Goal: Task Accomplishment & Management: Manage account settings

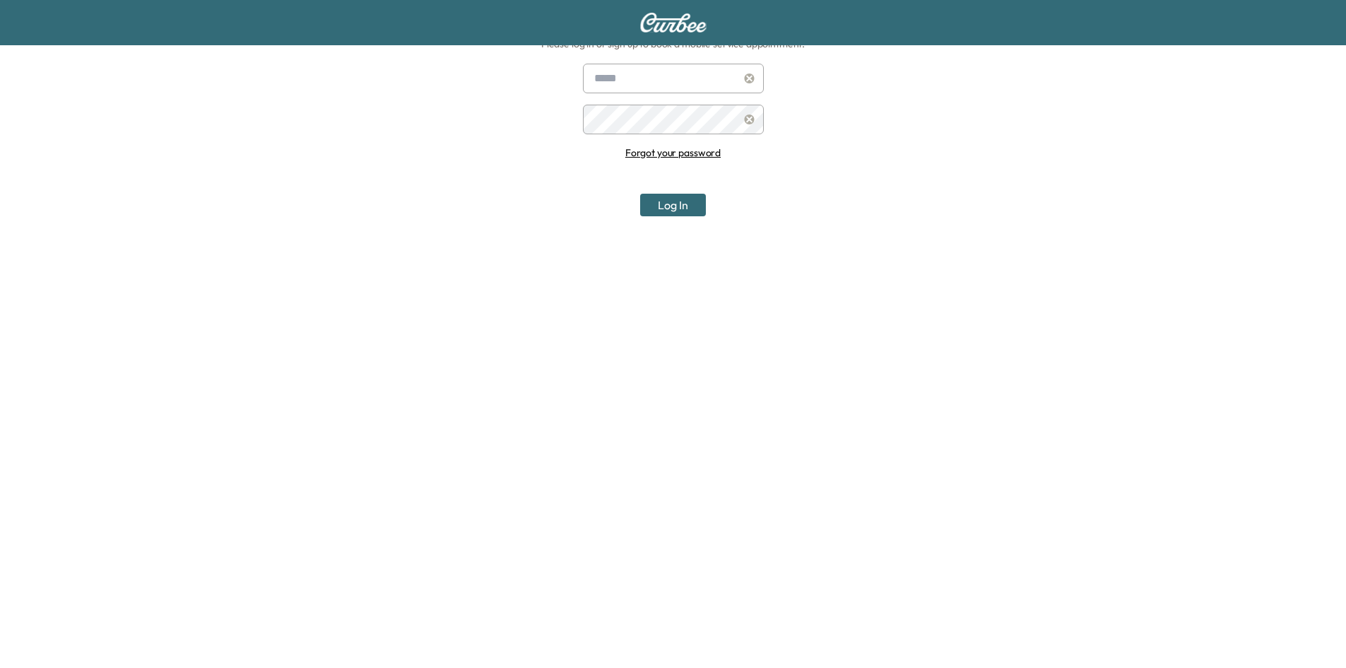
scroll to position [147, 0]
type input "**********"
click at [680, 208] on button "Log In" at bounding box center [673, 205] width 66 height 23
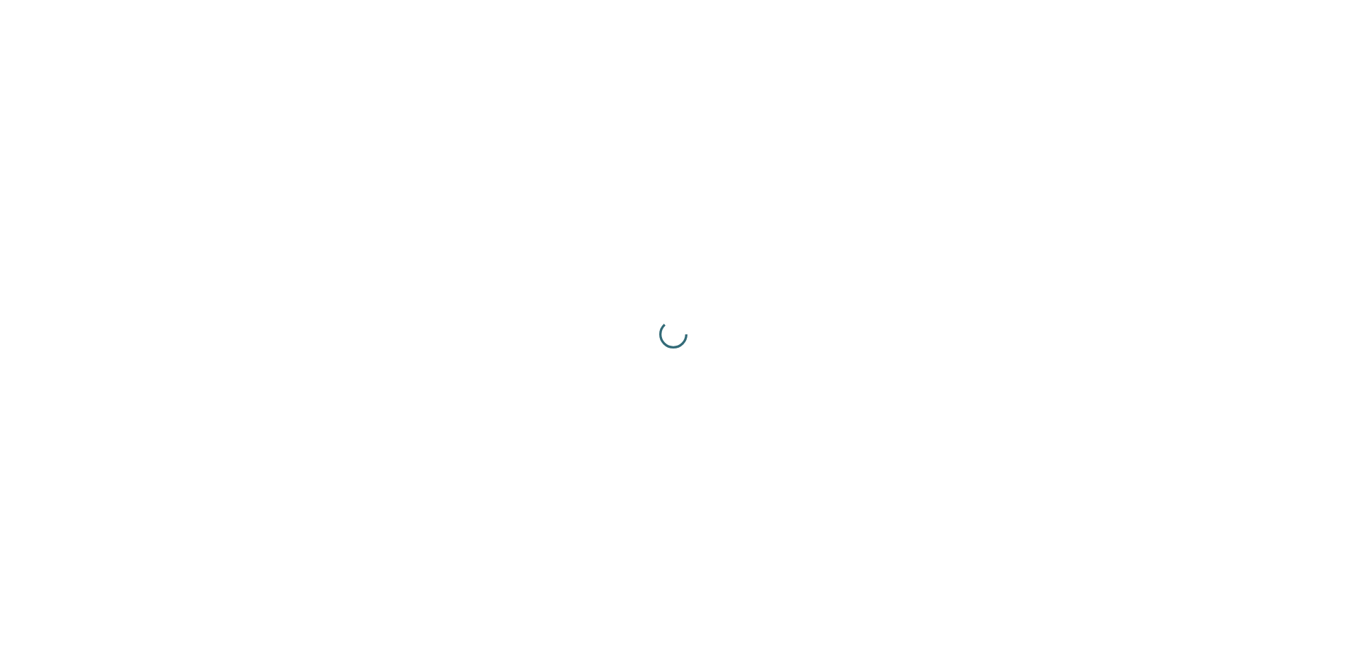
scroll to position [0, 0]
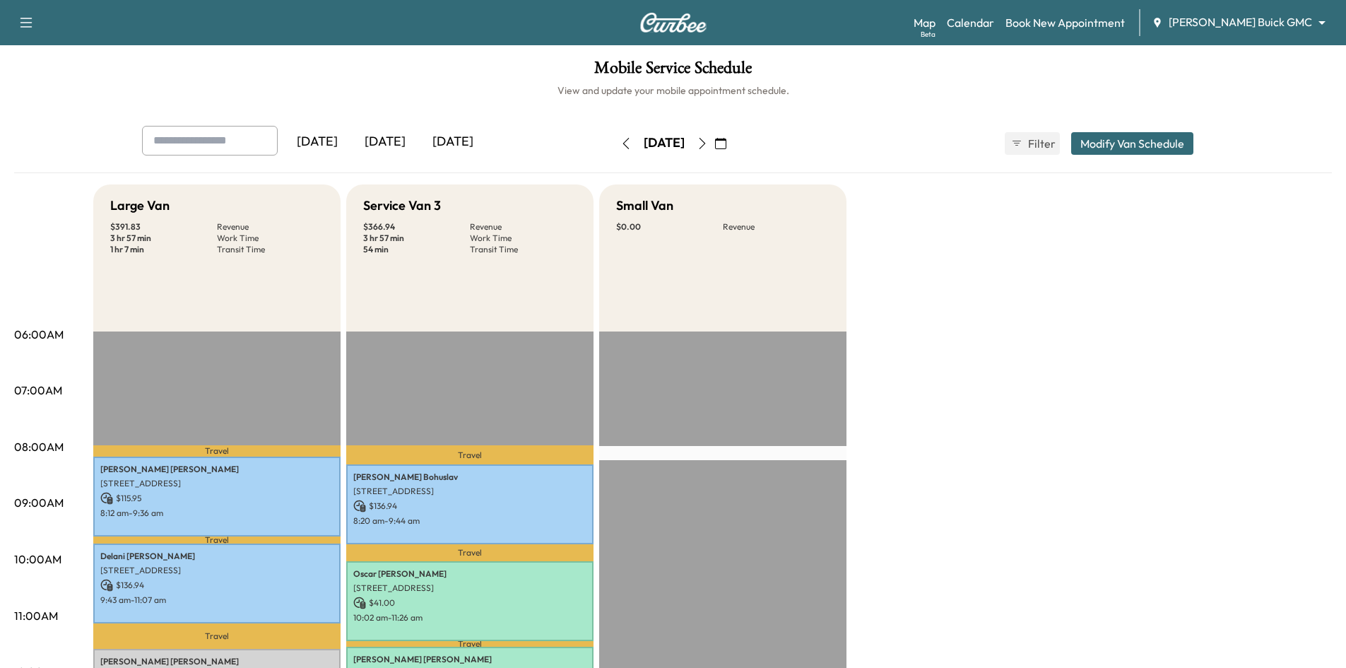
click at [1290, 32] on div "Map Beta Calendar Book New Appointment [PERSON_NAME] Buick GMC ******** ​" at bounding box center [1124, 22] width 421 height 27
click at [1249, 23] on body "Support Log Out Map Beta Calendar Book New Appointment [PERSON_NAME] Buick GMC …" at bounding box center [673, 334] width 1346 height 668
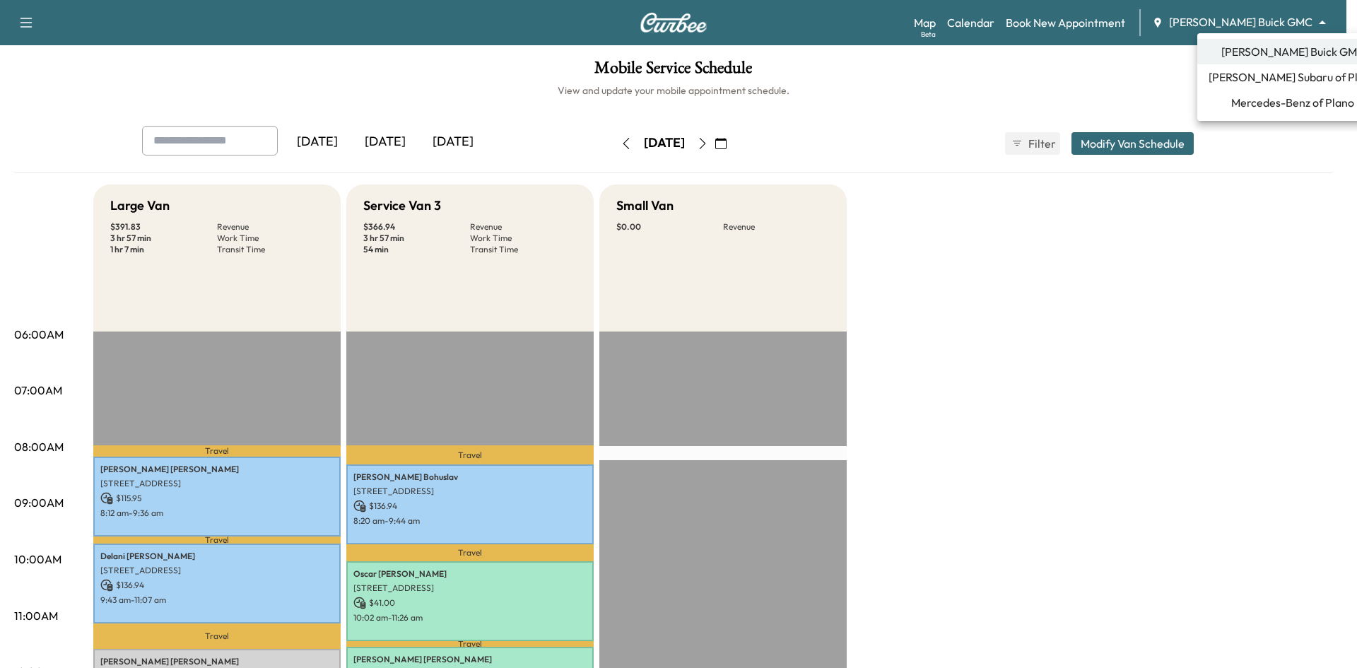
drag, startPoint x: 1233, startPoint y: 71, endPoint x: 1088, endPoint y: 39, distance: 148.5
click at [1233, 72] on span "[PERSON_NAME] Subaru of Plano" at bounding box center [1293, 77] width 168 height 17
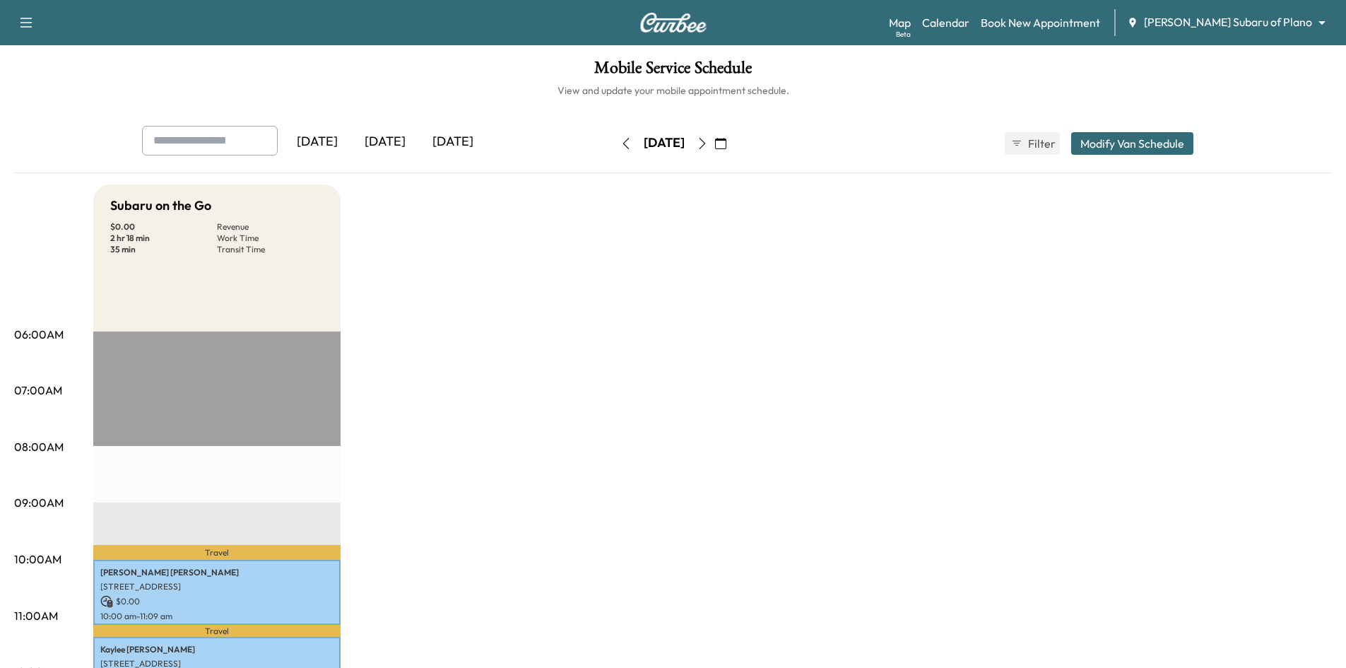
click at [478, 146] on div "[DATE]" at bounding box center [453, 142] width 68 height 33
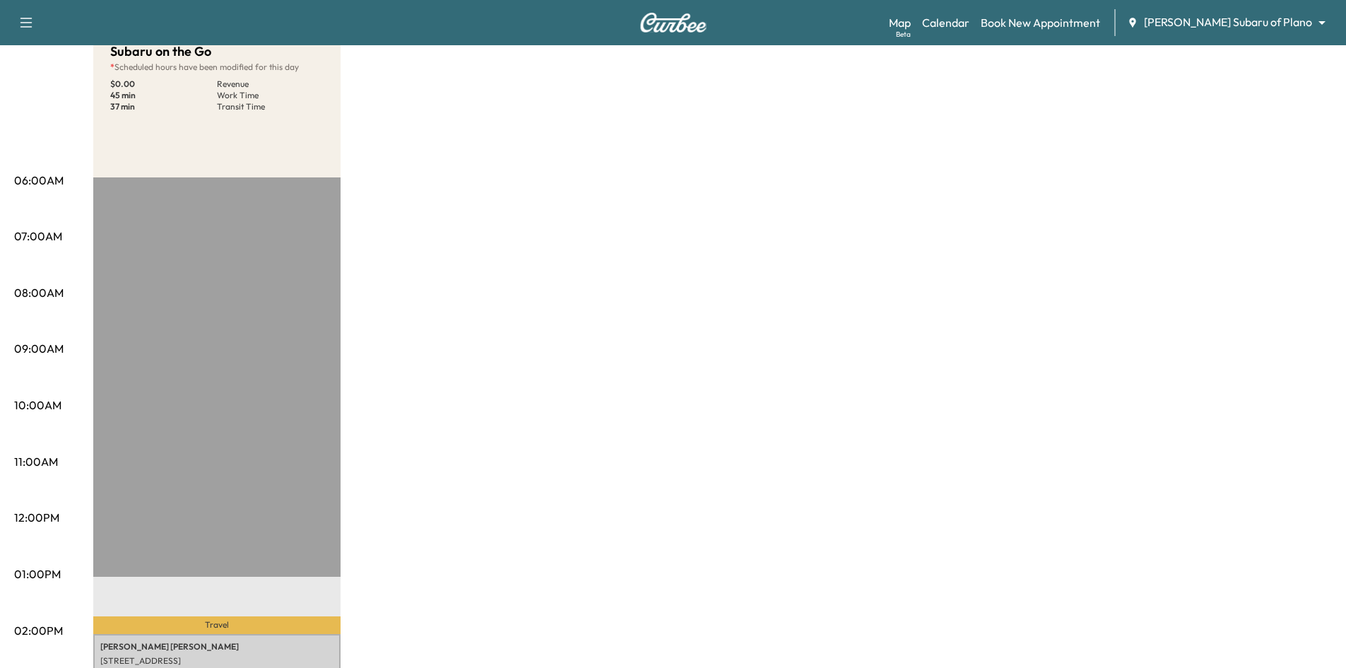
scroll to position [212, 0]
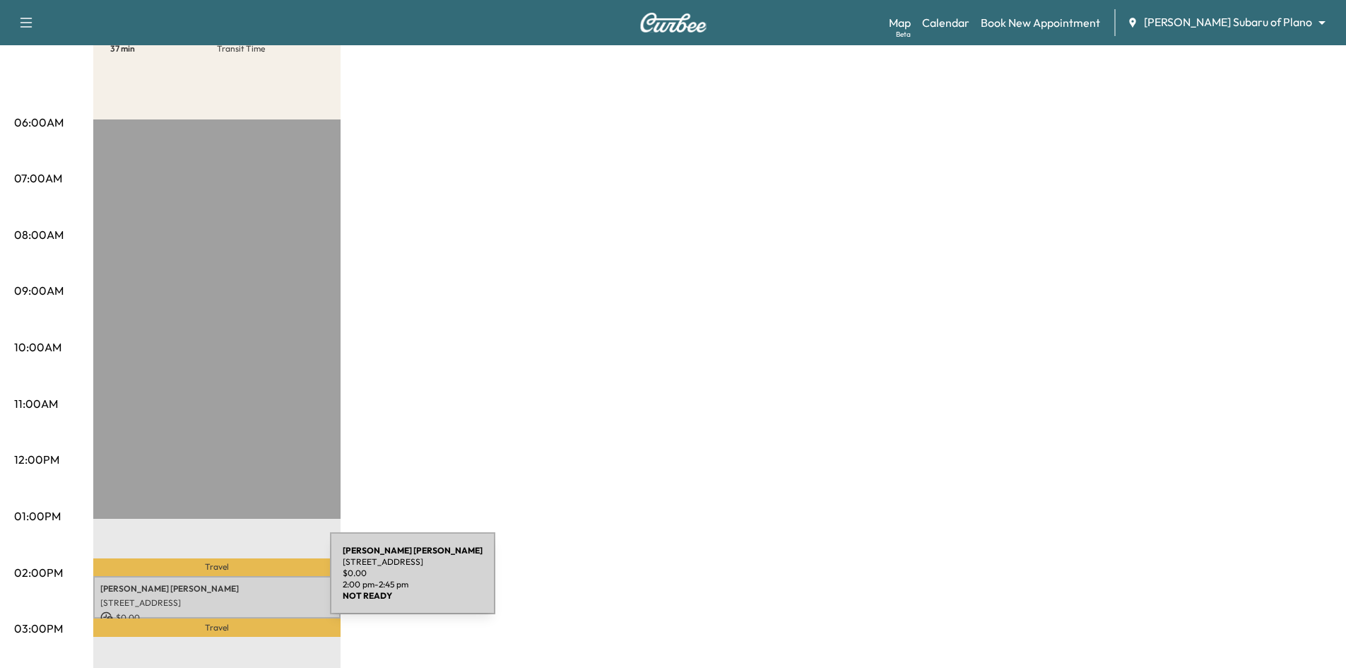
click at [227, 583] on p "[PERSON_NAME]" at bounding box center [216, 588] width 233 height 11
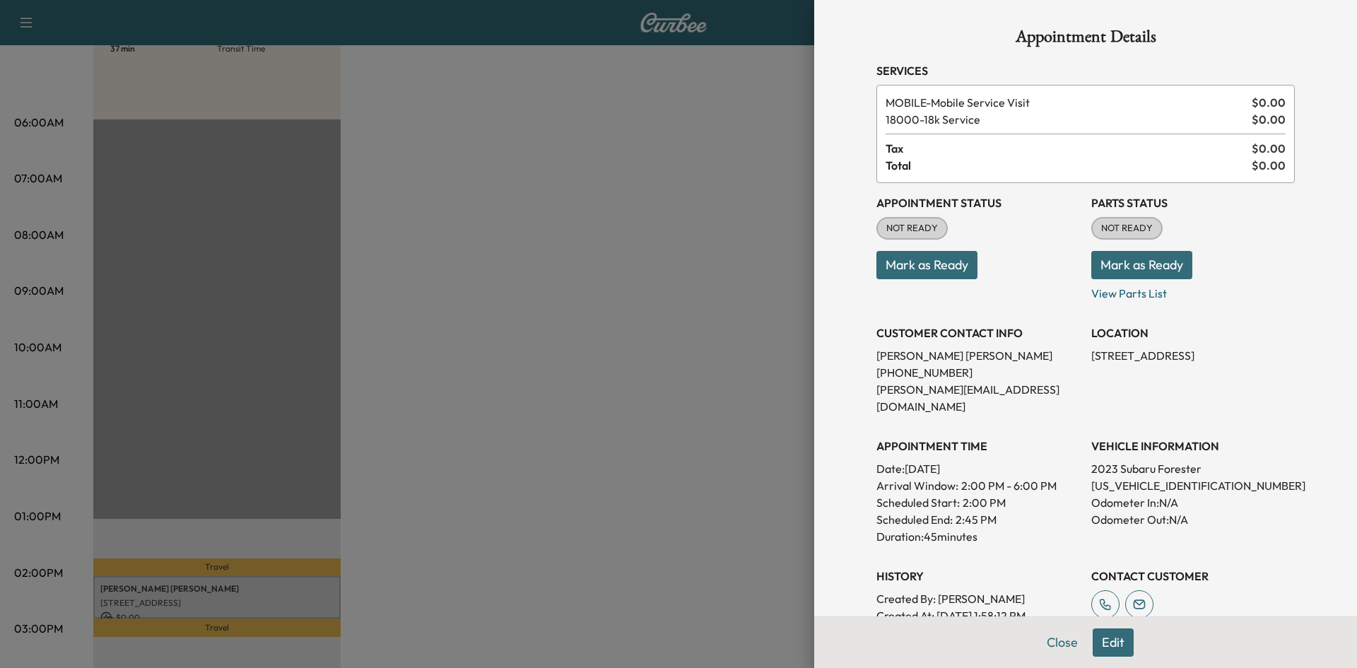
click at [926, 266] on button "Mark as Ready" at bounding box center [926, 265] width 101 height 28
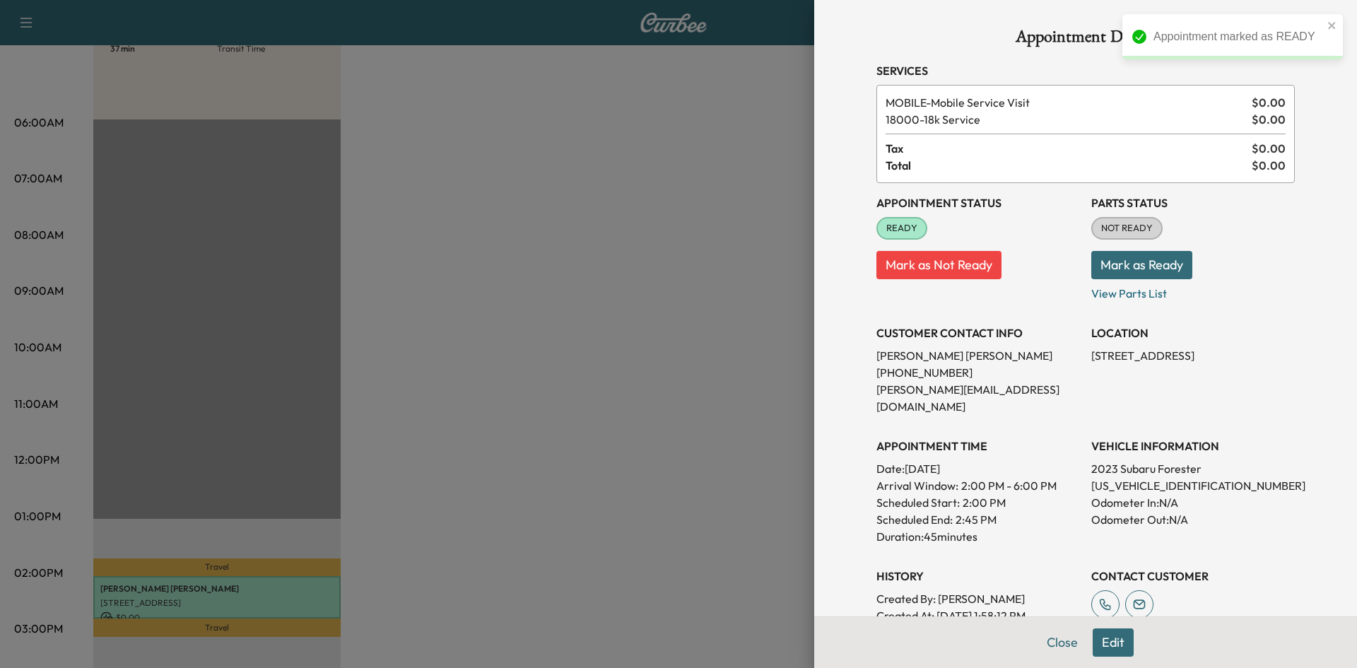
click at [697, 254] on div at bounding box center [678, 334] width 1357 height 668
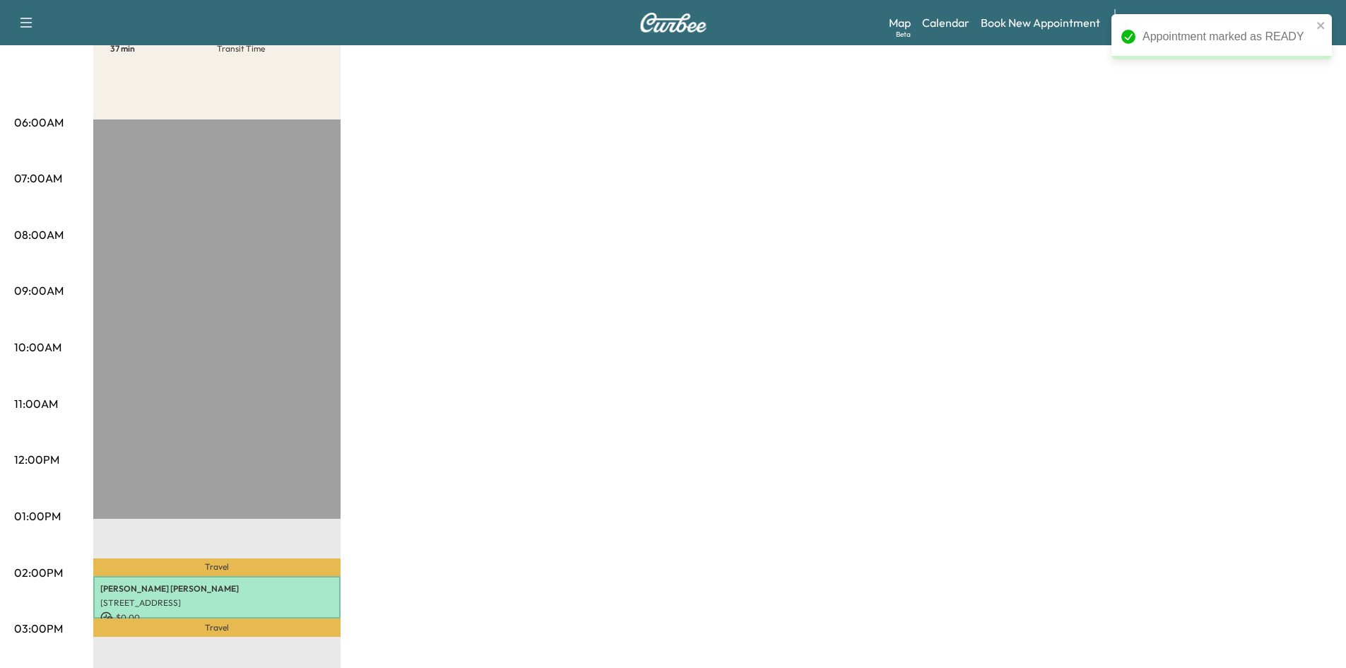
scroll to position [0, 0]
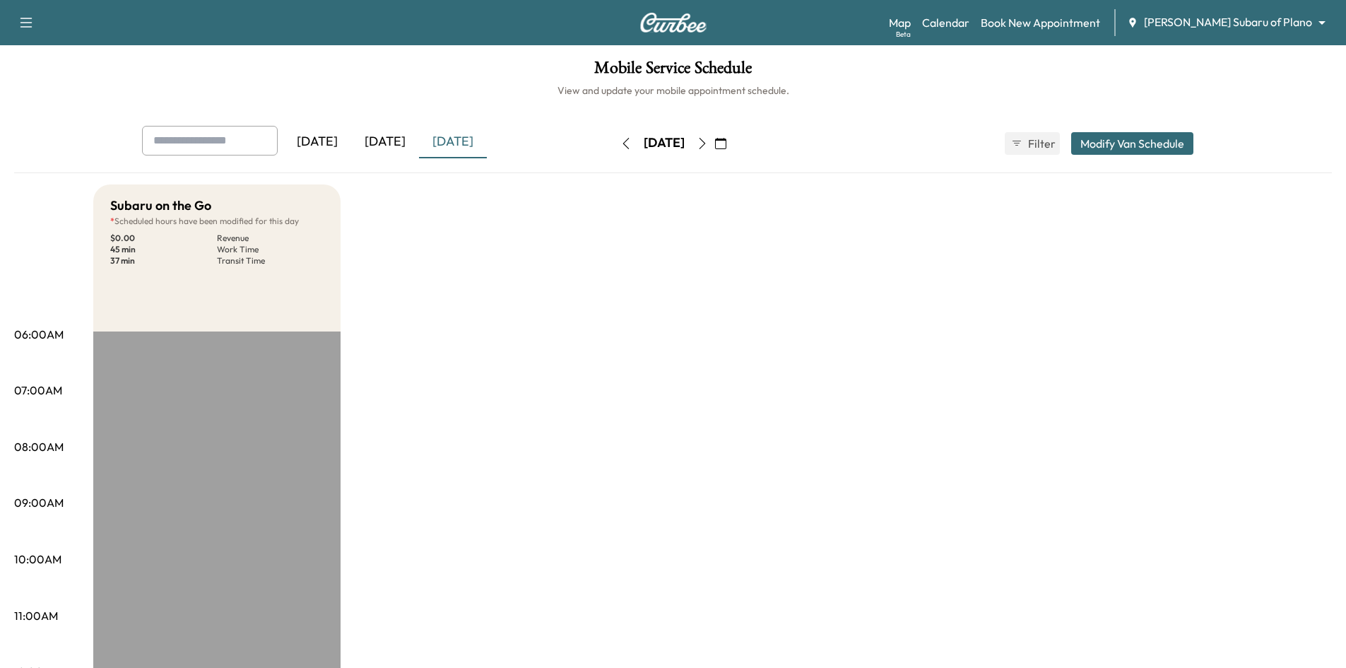
click at [727, 144] on icon "button" at bounding box center [720, 143] width 11 height 11
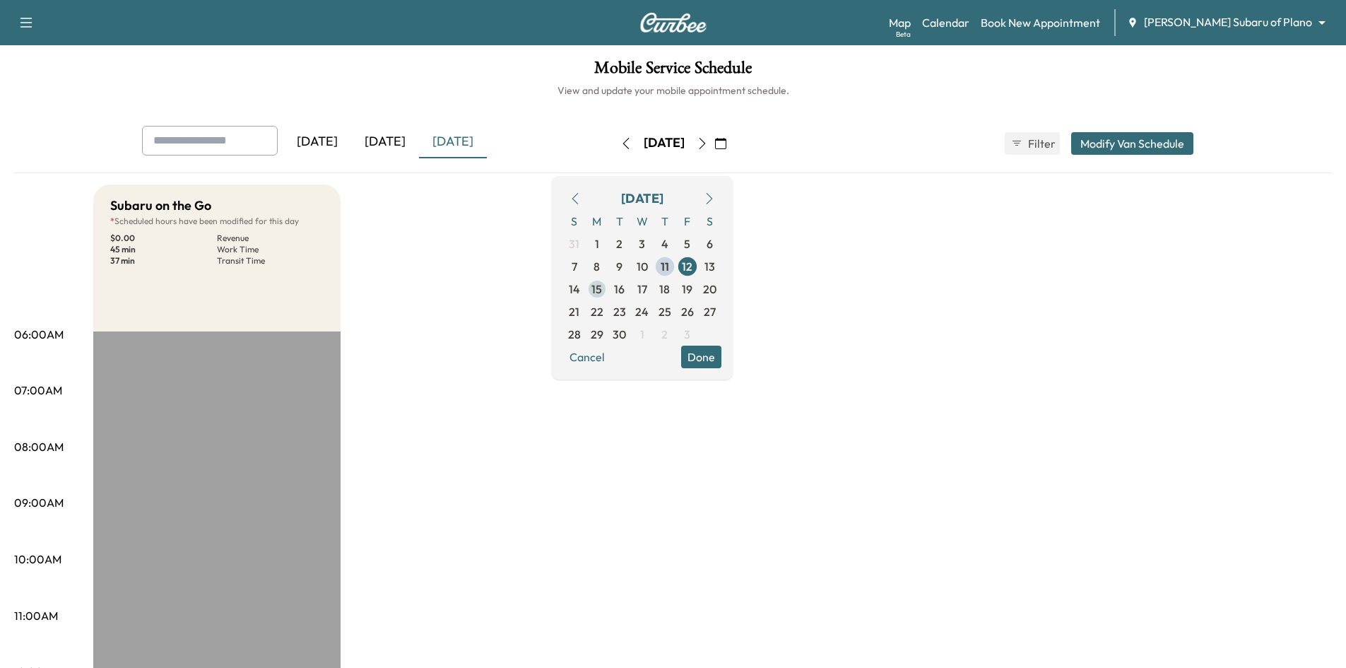
click at [602, 289] on span "15" at bounding box center [597, 289] width 11 height 17
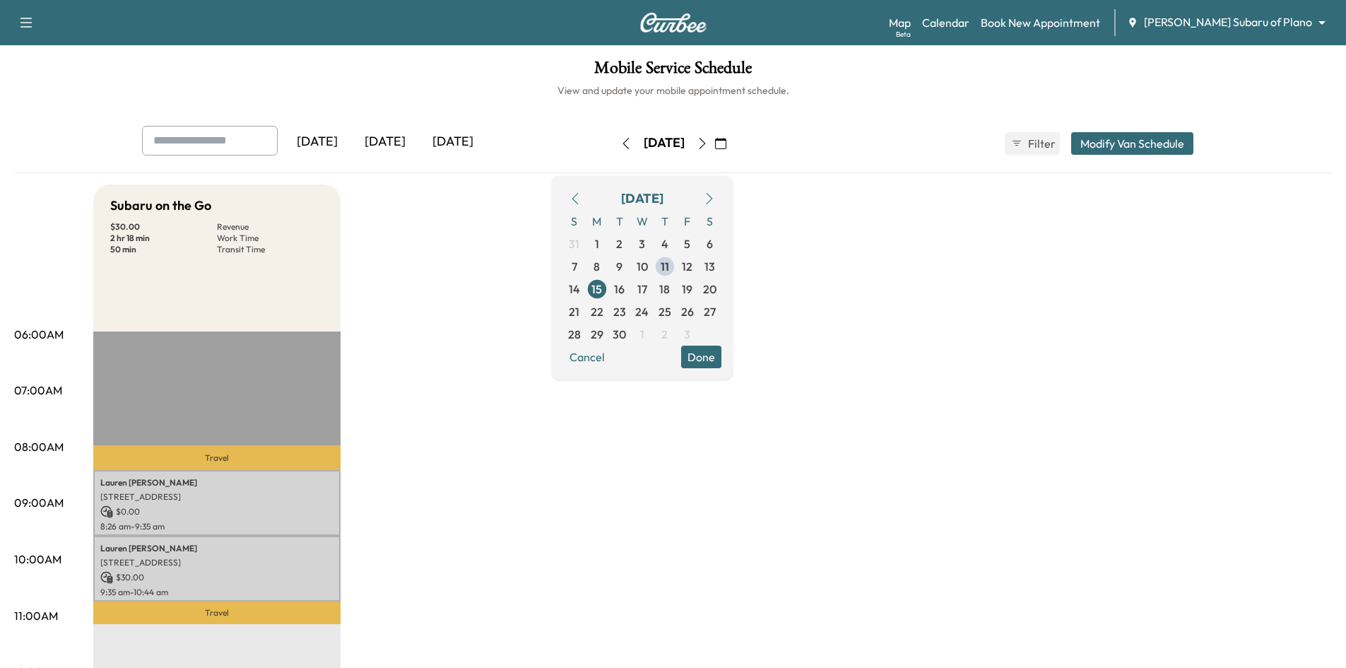
click at [722, 355] on button "Done" at bounding box center [701, 357] width 40 height 23
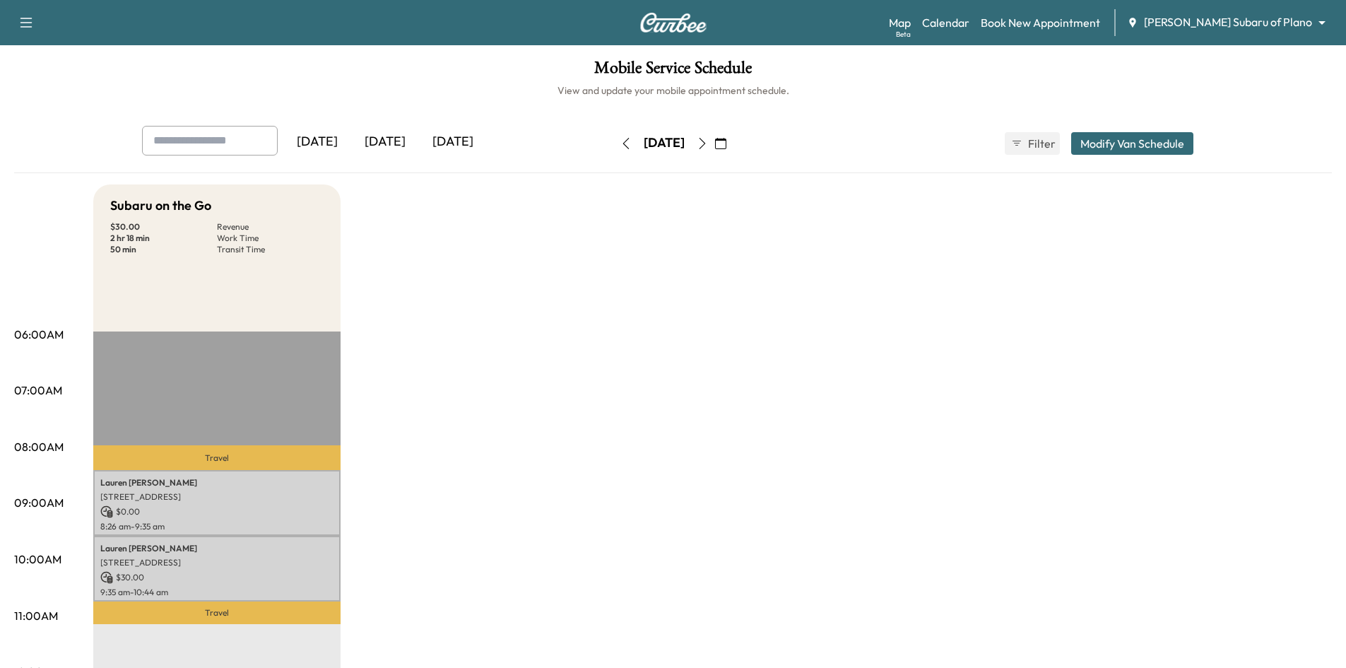
click at [462, 136] on div "[DATE]" at bounding box center [453, 142] width 68 height 33
